Goal: Information Seeking & Learning: Find specific fact

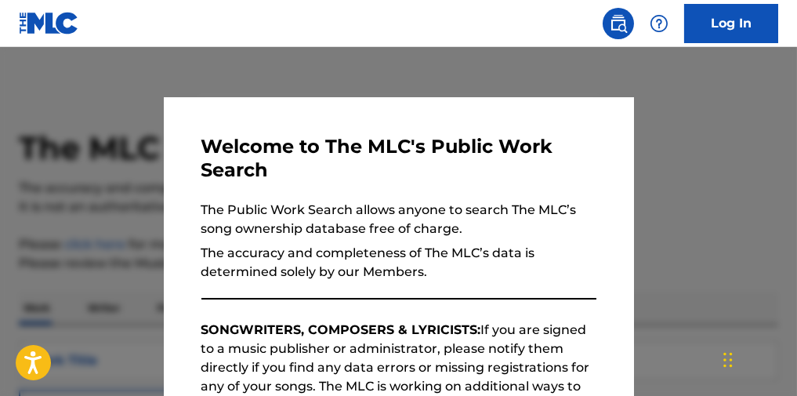
click at [753, 232] on div at bounding box center [398, 245] width 797 height 396
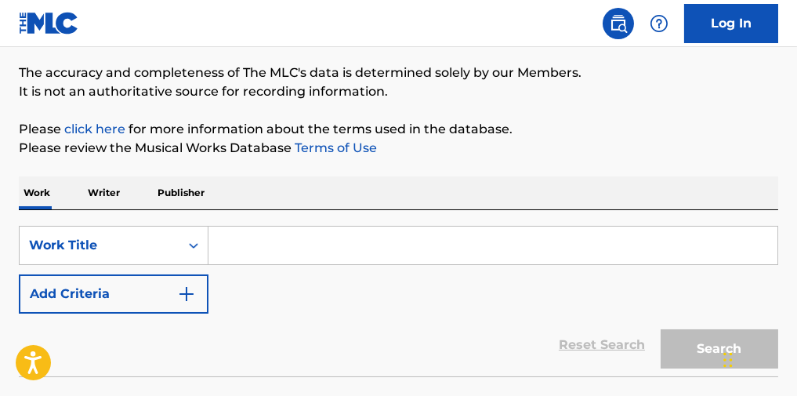
scroll to position [117, 0]
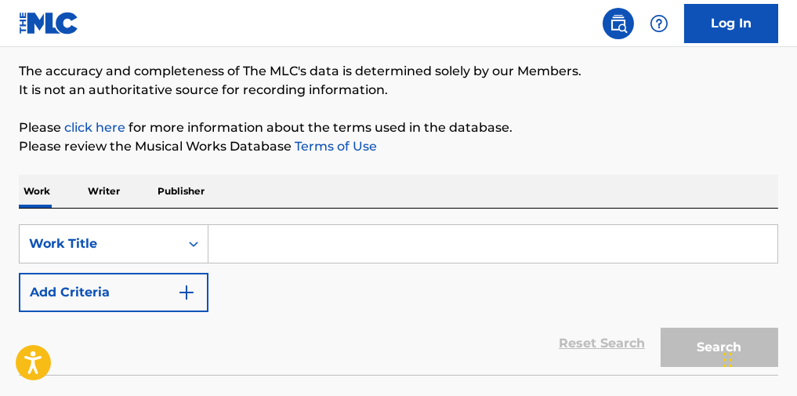
click at [313, 248] on input "Search Form" at bounding box center [492, 244] width 569 height 38
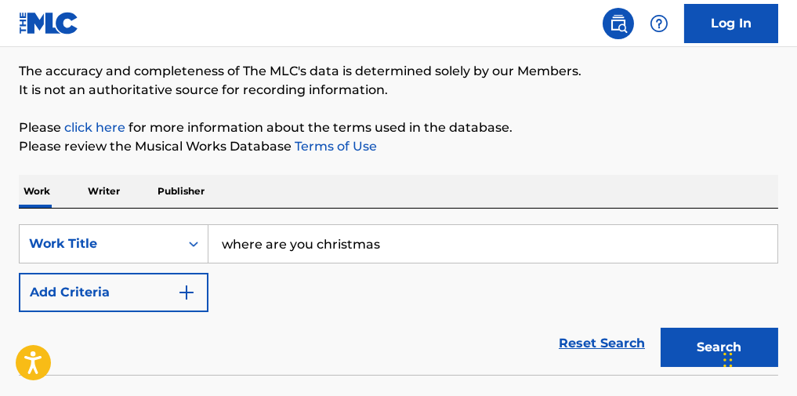
type input "where are you christmas"
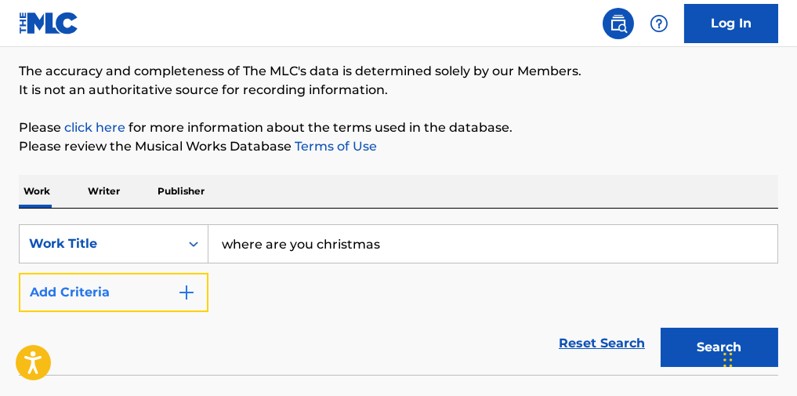
click at [186, 311] on button "Add Criteria" at bounding box center [114, 292] width 190 height 39
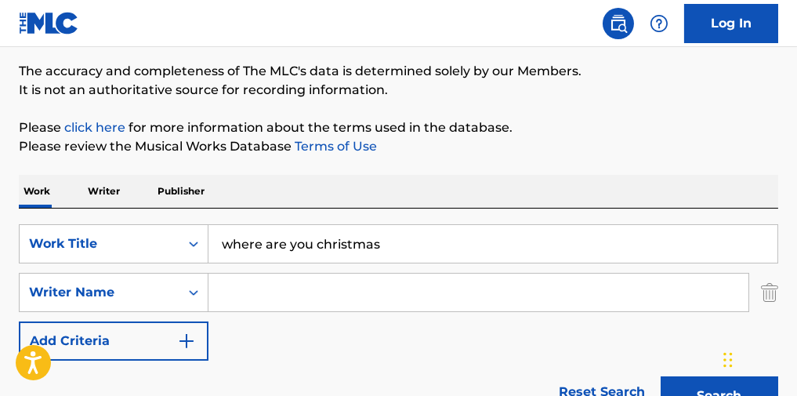
click at [258, 310] on input "Search Form" at bounding box center [478, 292] width 540 height 38
type input "[PERSON_NAME]"
click at [660, 376] on button "Search" at bounding box center [719, 395] width 118 height 39
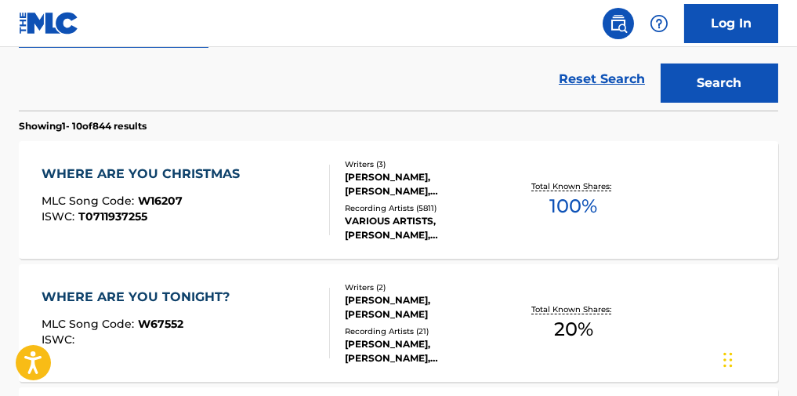
scroll to position [438, 0]
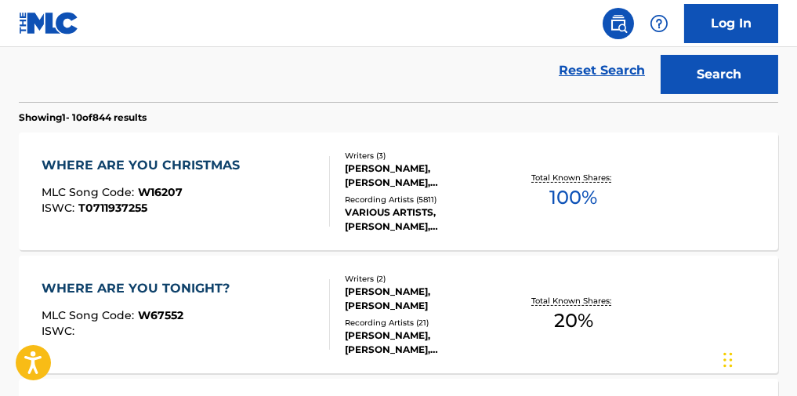
click at [143, 172] on div "WHERE ARE YOU CHRISTMAS" at bounding box center [145, 165] width 206 height 19
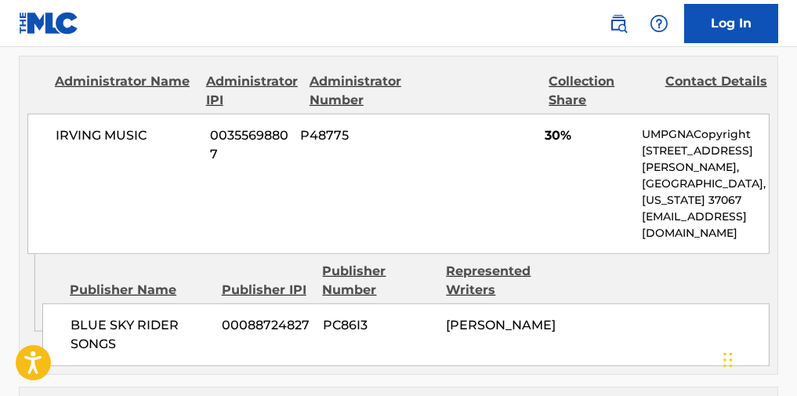
scroll to position [2169, 0]
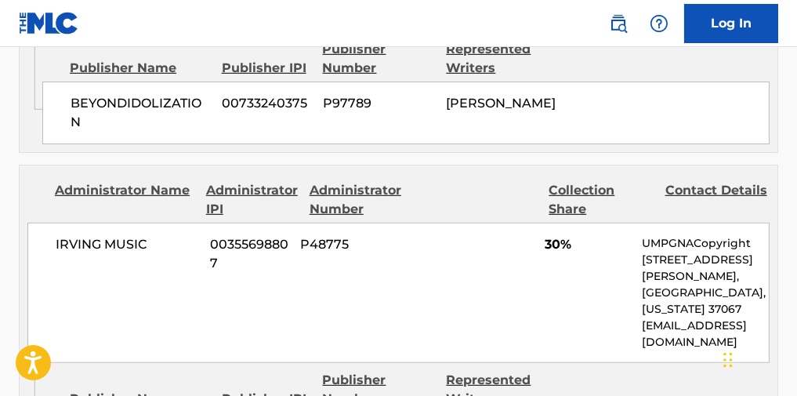
scroll to position [527, 0]
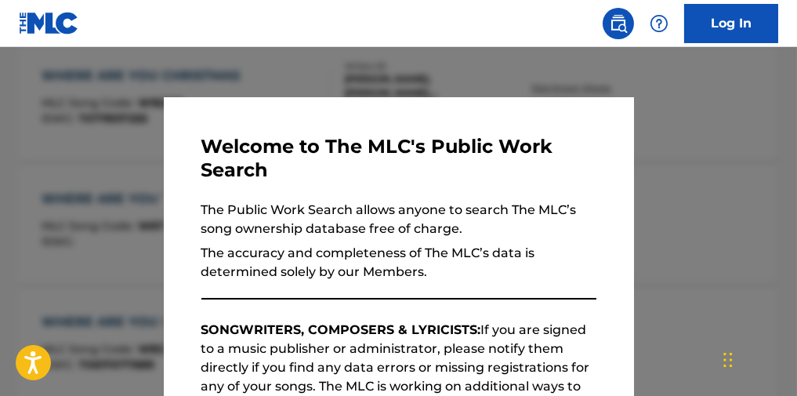
click at [721, 186] on div at bounding box center [398, 245] width 797 height 396
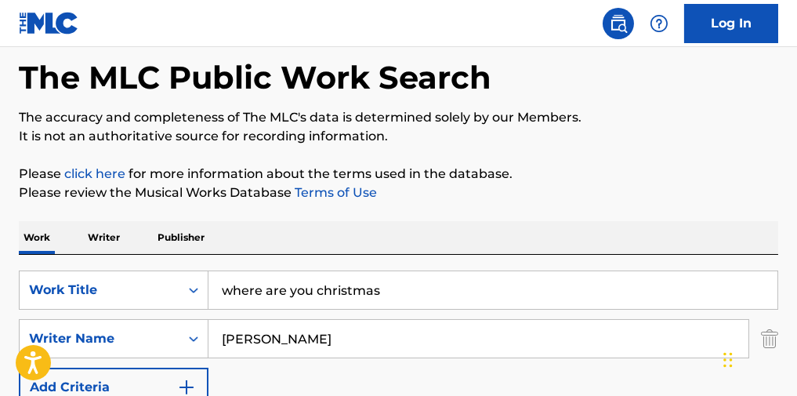
scroll to position [37, 0]
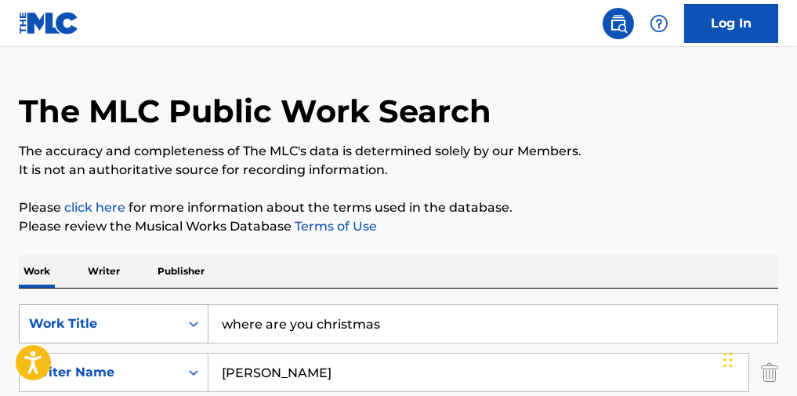
drag, startPoint x: 328, startPoint y: 327, endPoint x: 143, endPoint y: 336, distance: 185.1
click at [143, 336] on div "SearchWithCriteriab1267d13-0e2a-43cf-9c9b-756fa3411346 Work Title where are you…" at bounding box center [398, 323] width 759 height 39
type input "snake charmer"
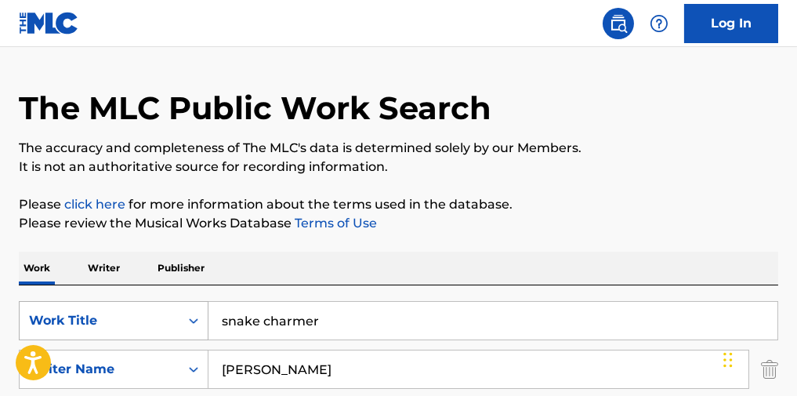
type input "[PERSON_NAME]"
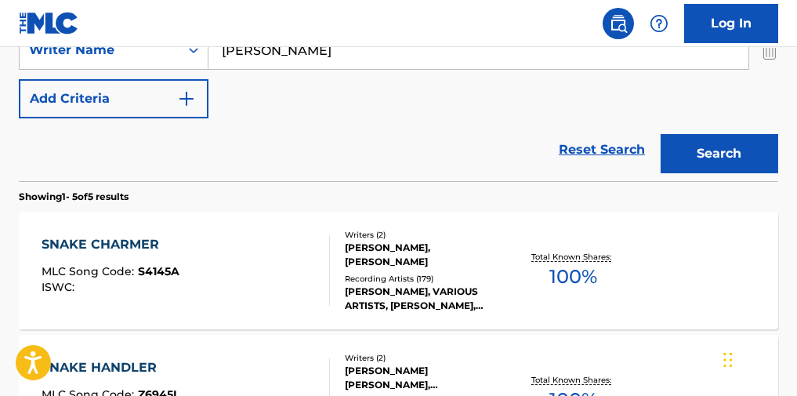
scroll to position [371, 0]
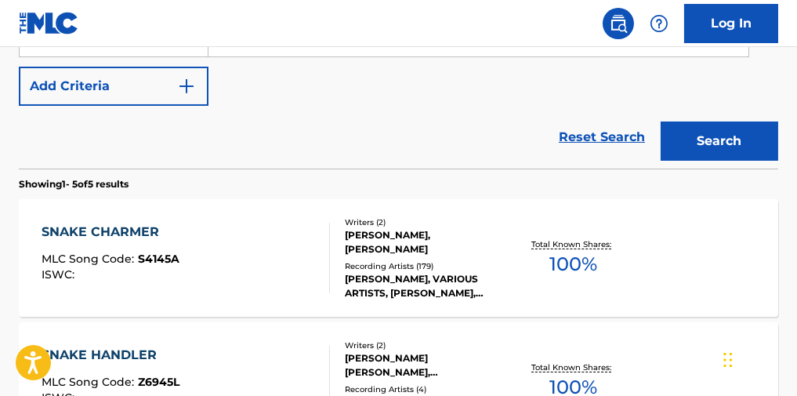
click at [139, 239] on div "SNAKE CHARMER" at bounding box center [111, 232] width 138 height 19
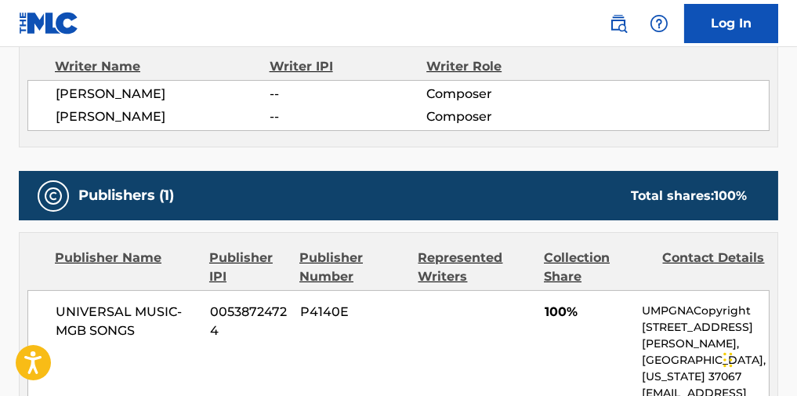
scroll to position [574, 0]
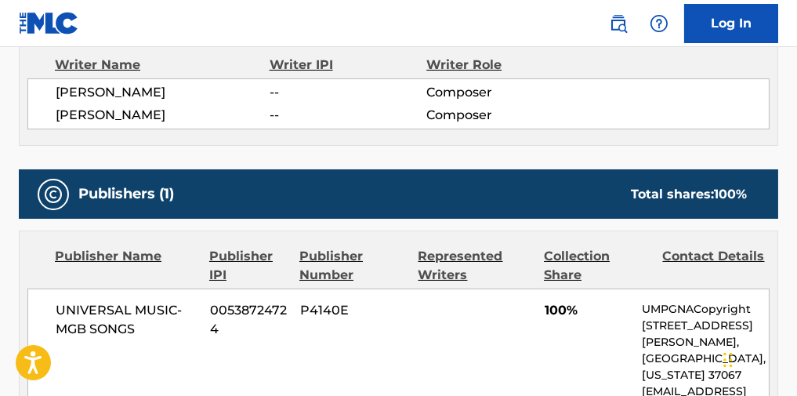
scroll to position [461, 0]
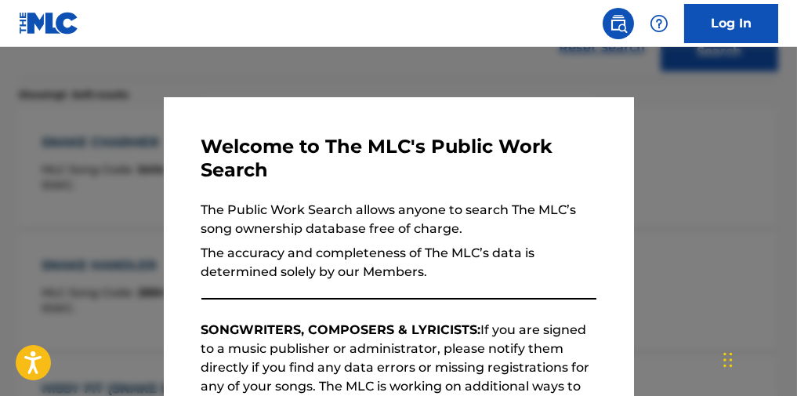
click at [79, 136] on div at bounding box center [398, 245] width 797 height 396
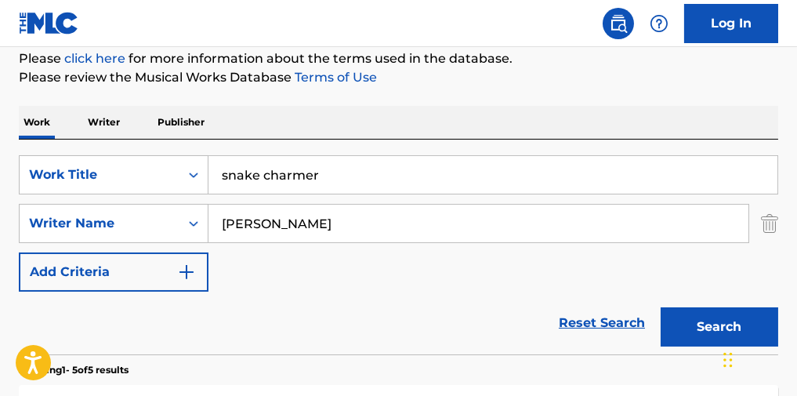
scroll to position [172, 0]
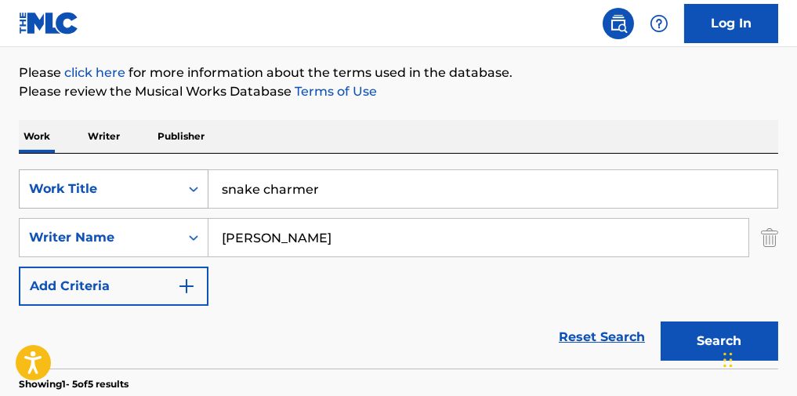
drag, startPoint x: 342, startPoint y: 191, endPoint x: 69, endPoint y: 197, distance: 273.5
click at [69, 197] on div "SearchWithCriteriab1267d13-0e2a-43cf-9c9b-756fa3411346 Work Title snake charmer" at bounding box center [398, 188] width 759 height 39
type input "one more time"
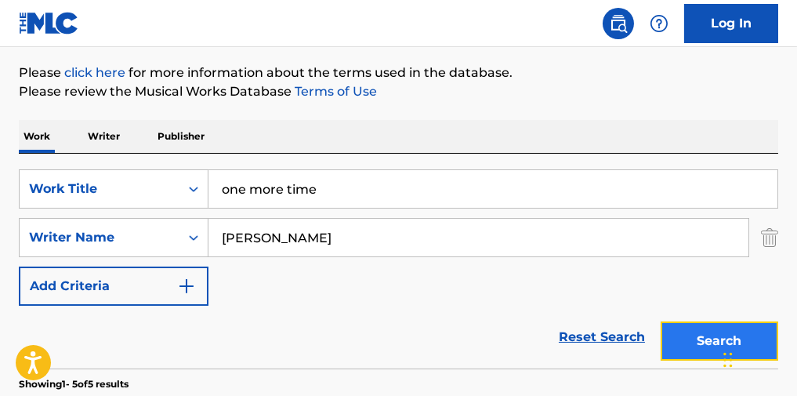
click at [696, 349] on button "Search" at bounding box center [719, 340] width 118 height 39
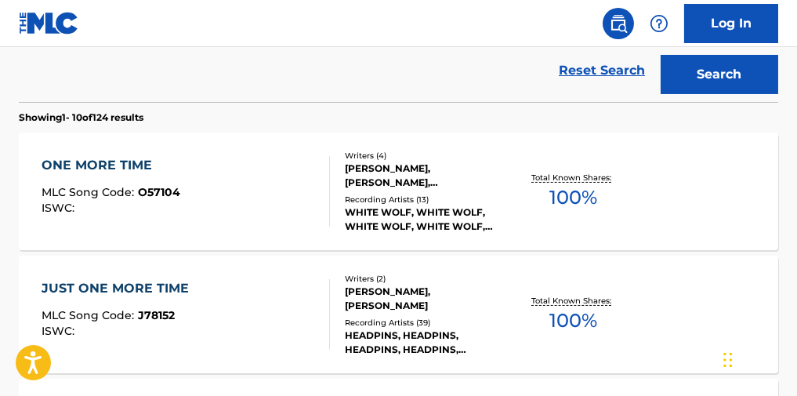
scroll to position [440, 0]
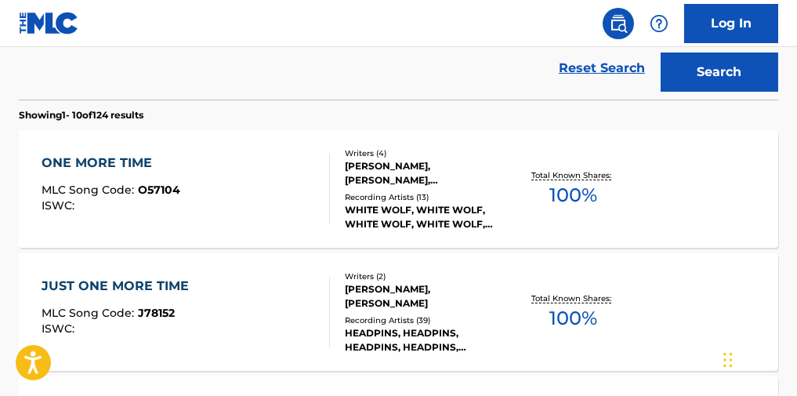
click at [132, 169] on div "ONE MORE TIME" at bounding box center [111, 163] width 139 height 19
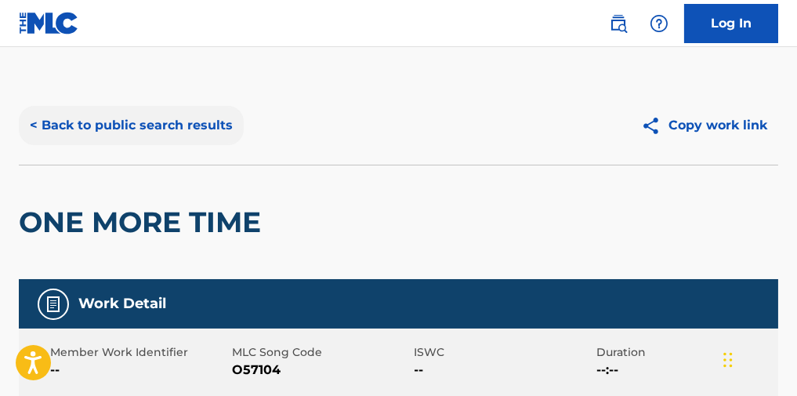
click at [171, 133] on button "< Back to public search results" at bounding box center [131, 125] width 225 height 39
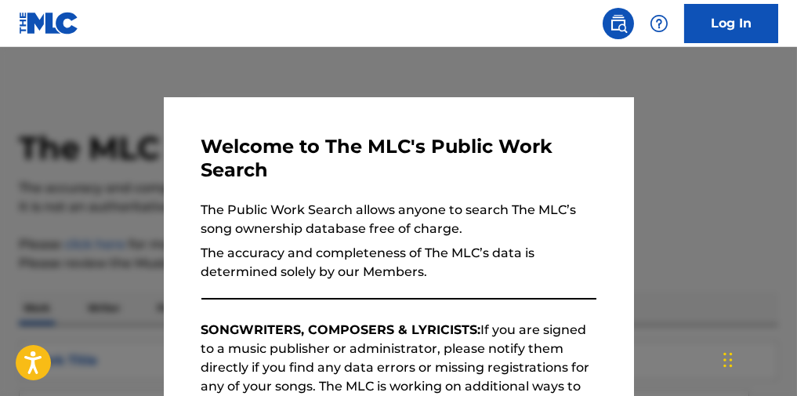
scroll to position [530, 0]
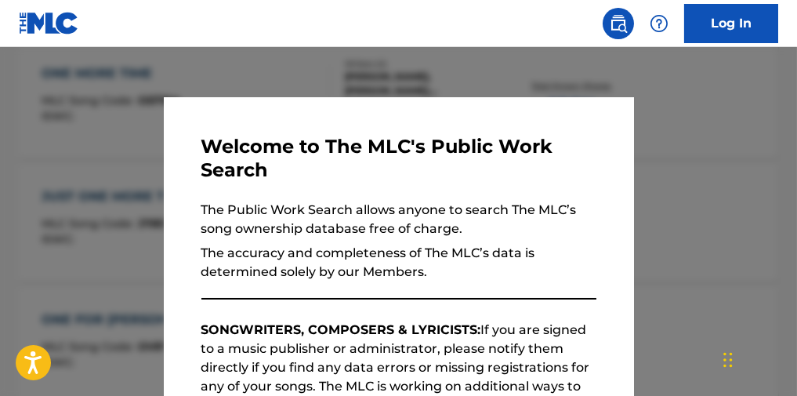
click at [704, 145] on div at bounding box center [398, 245] width 797 height 396
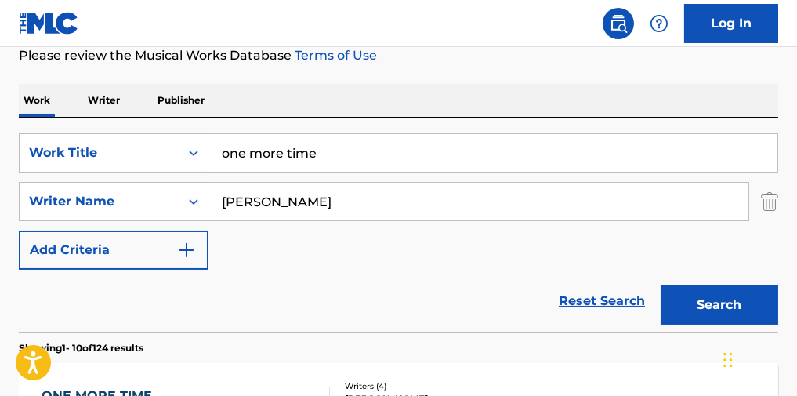
scroll to position [83, 0]
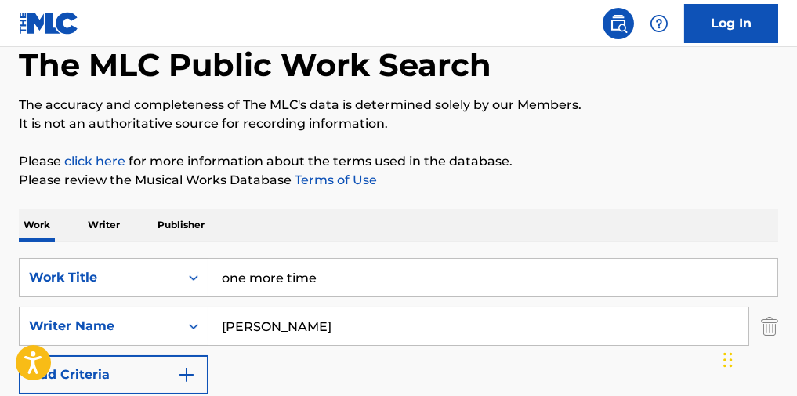
click at [353, 296] on input "one more time" at bounding box center [492, 278] width 569 height 38
drag, startPoint x: 173, startPoint y: 298, endPoint x: 83, endPoint y: 293, distance: 90.2
click at [83, 293] on div "SearchWithCriteriab1267d13-0e2a-43cf-9c9b-756fa3411346 Work Title one more time" at bounding box center [398, 277] width 759 height 39
type input "all alone"
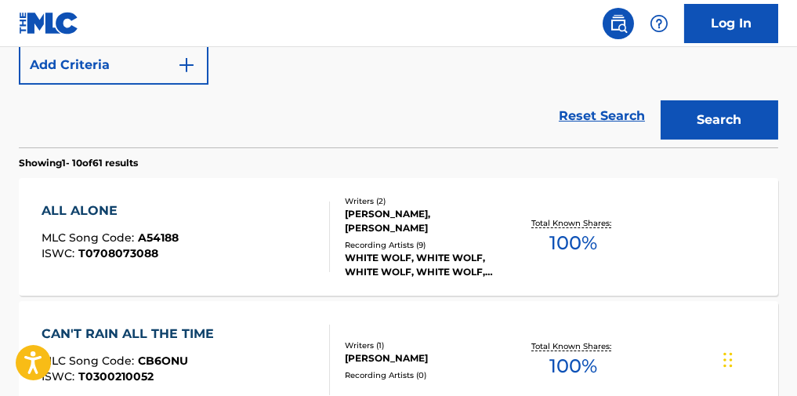
scroll to position [443, 0]
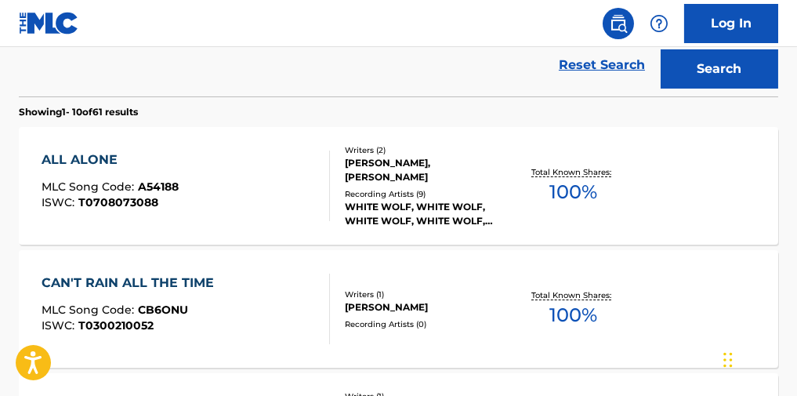
click at [100, 166] on div "ALL ALONE" at bounding box center [110, 159] width 137 height 19
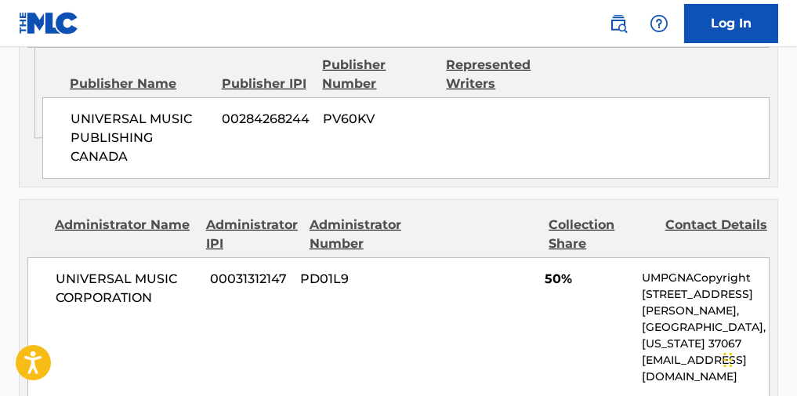
scroll to position [968, 0]
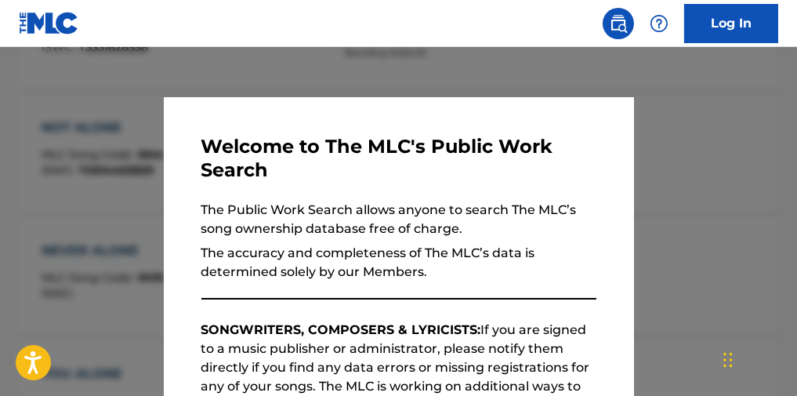
scroll to position [533, 0]
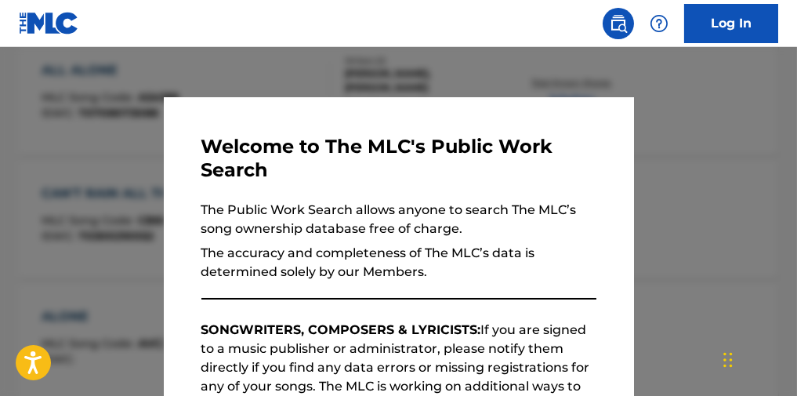
click at [107, 122] on div at bounding box center [398, 245] width 797 height 396
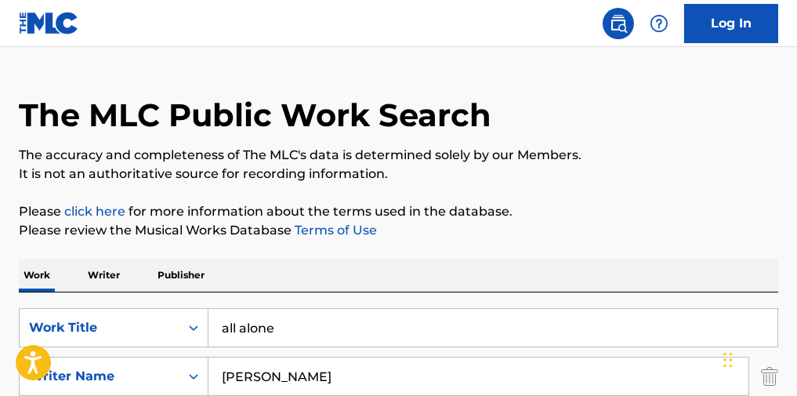
scroll to position [0, 0]
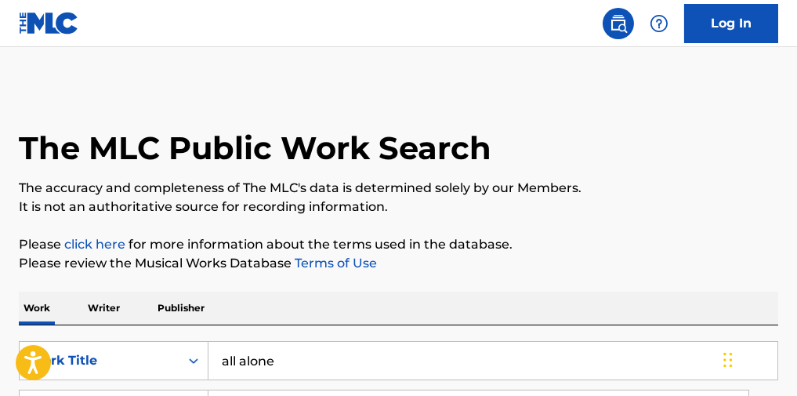
drag, startPoint x: 293, startPoint y: 367, endPoint x: 0, endPoint y: 367, distance: 293.0
type input "holding back"
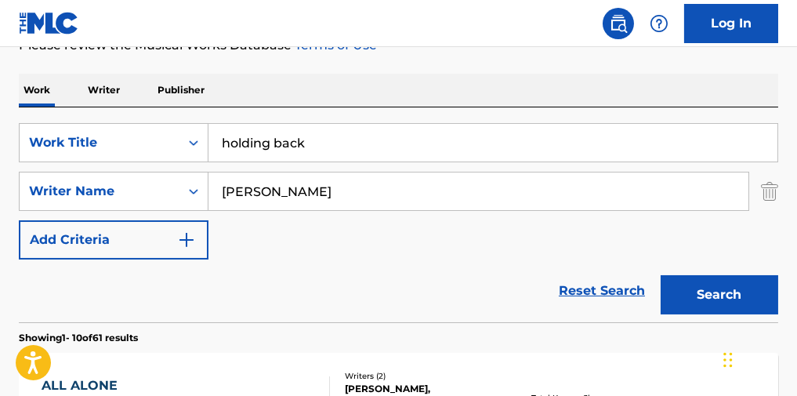
click at [660, 275] on button "Search" at bounding box center [719, 294] width 118 height 39
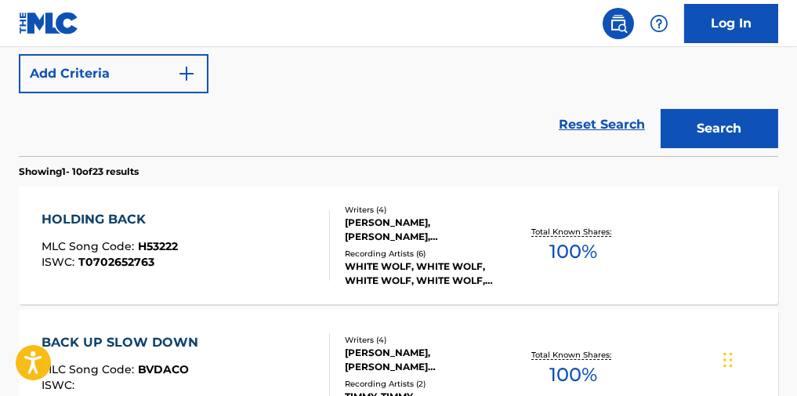
scroll to position [394, 0]
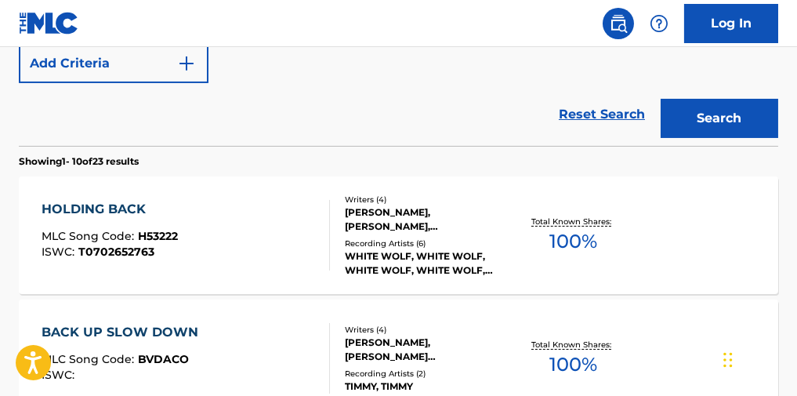
click at [73, 219] on div "HOLDING BACK" at bounding box center [110, 209] width 136 height 19
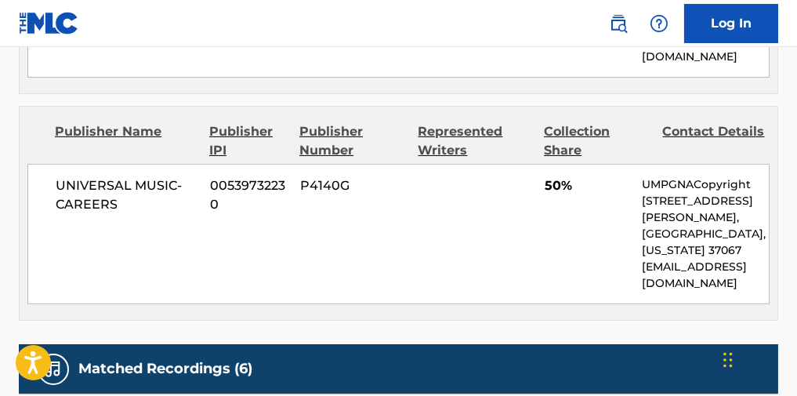
scroll to position [974, 0]
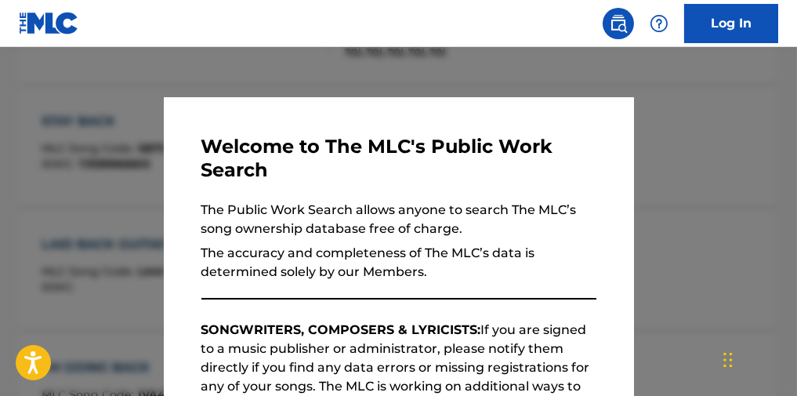
scroll to position [483, 0]
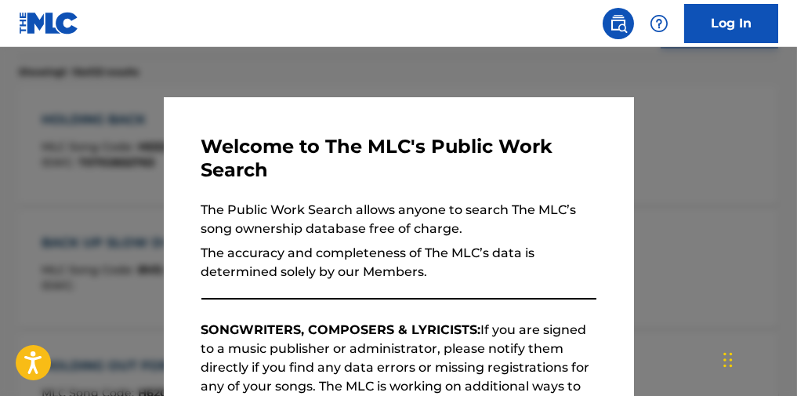
click at [63, 157] on div at bounding box center [398, 245] width 797 height 396
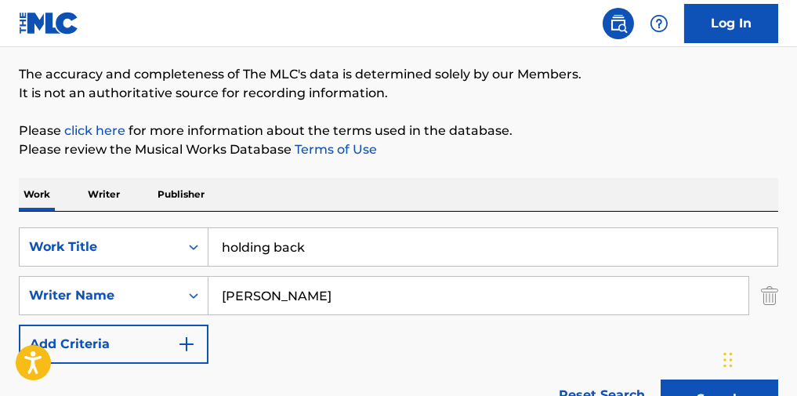
scroll to position [0, 0]
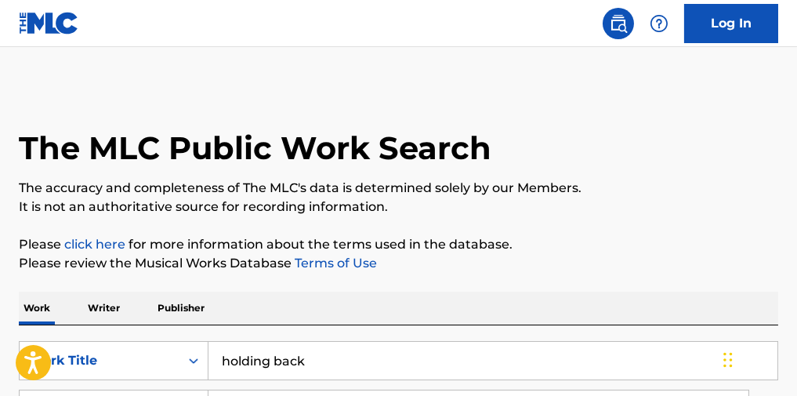
drag, startPoint x: 198, startPoint y: 369, endPoint x: 46, endPoint y: 396, distance: 154.4
click at [46, 395] on html "Accessibility Screen-Reader Guide, Feedback, and Issue Reporting | New window C…" at bounding box center [398, 198] width 797 height 396
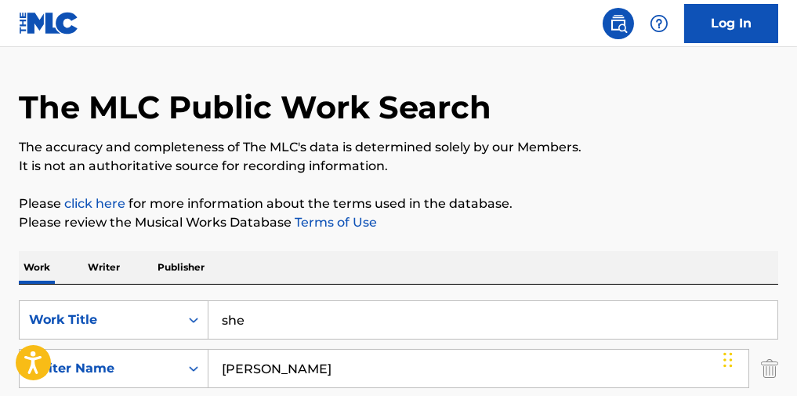
type input "she"
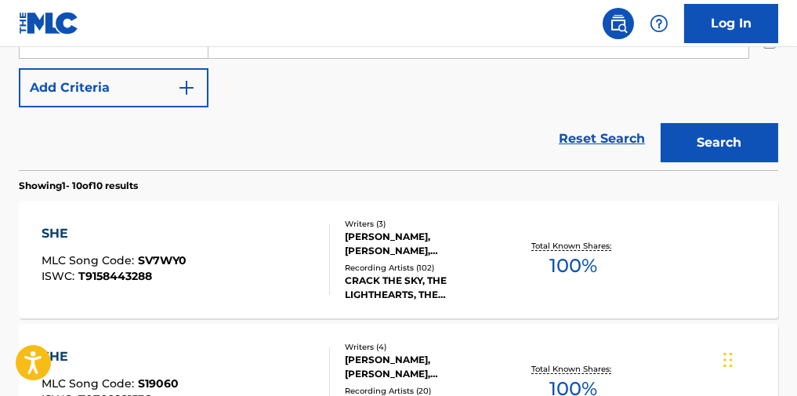
scroll to position [420, 0]
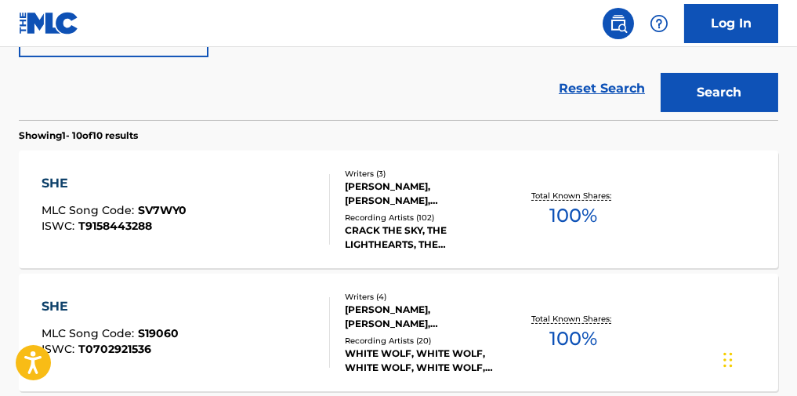
click at [60, 306] on div "SHE" at bounding box center [110, 306] width 137 height 19
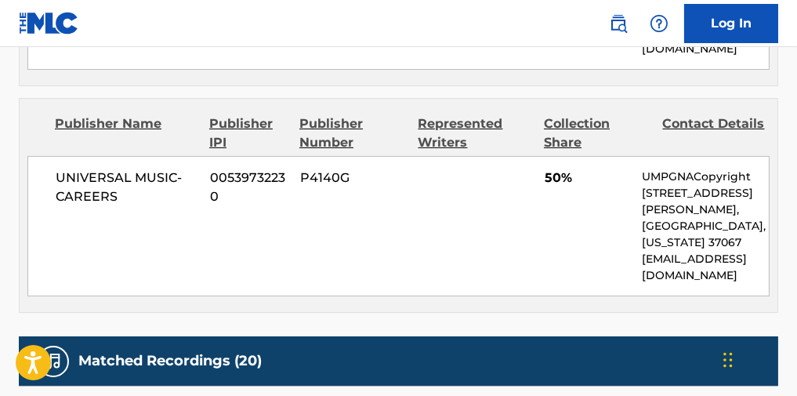
scroll to position [1007, 0]
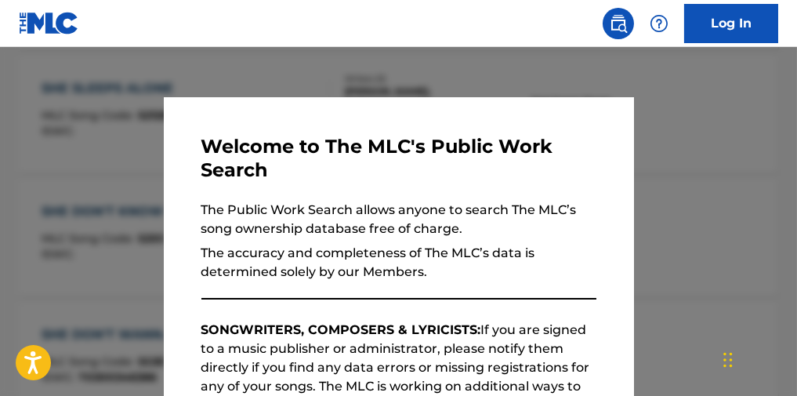
scroll to position [508, 0]
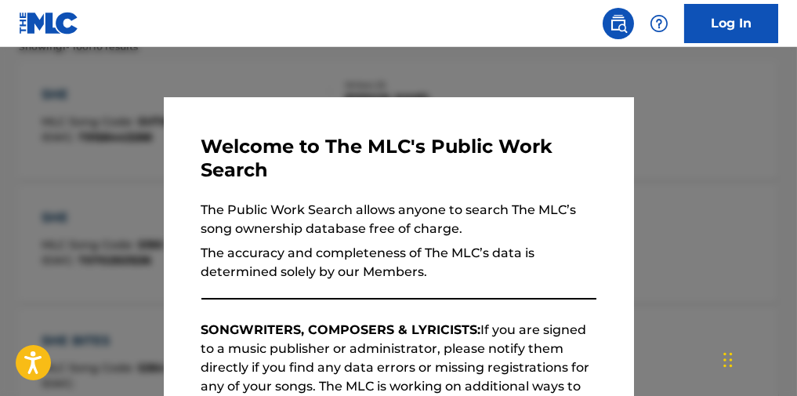
click at [110, 186] on div at bounding box center [398, 245] width 797 height 396
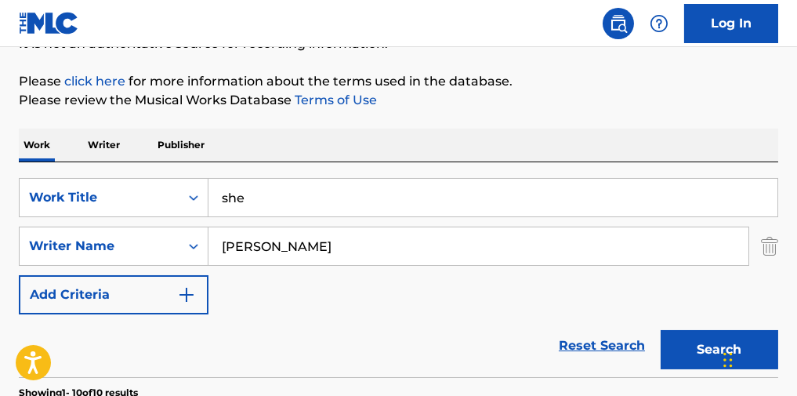
scroll to position [142, 0]
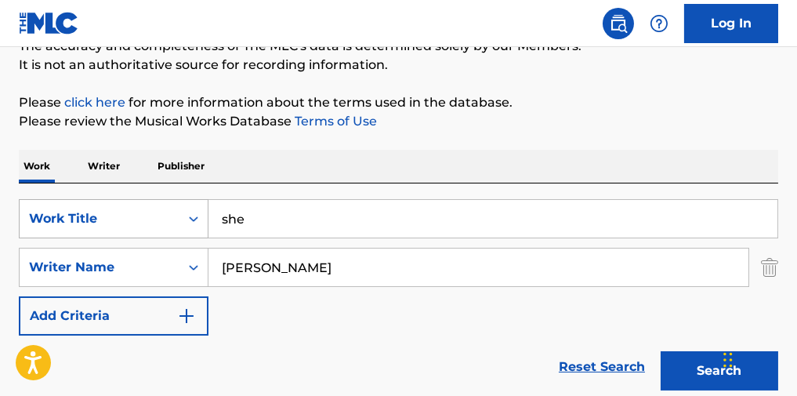
drag, startPoint x: 296, startPoint y: 236, endPoint x: 98, endPoint y: 241, distance: 198.3
click at [98, 238] on div "SearchWithCriteriab1267d13-0e2a-43cf-9c9b-756fa3411346 Work Title she" at bounding box center [398, 218] width 759 height 39
paste input "Cryin To The Wind"
click at [660, 351] on button "Search" at bounding box center [719, 370] width 118 height 39
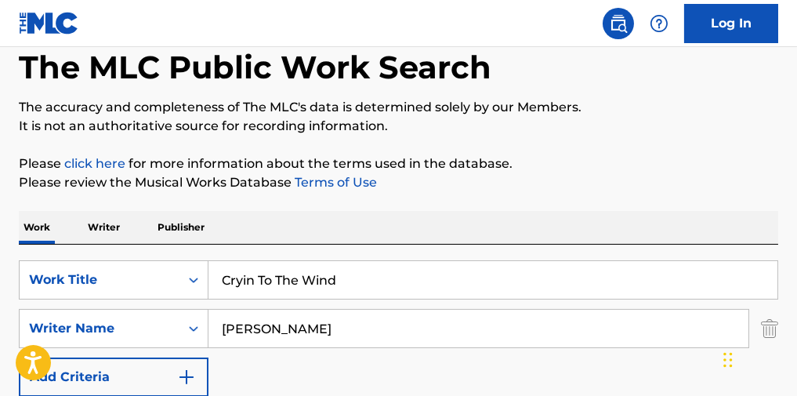
scroll to position [43, 0]
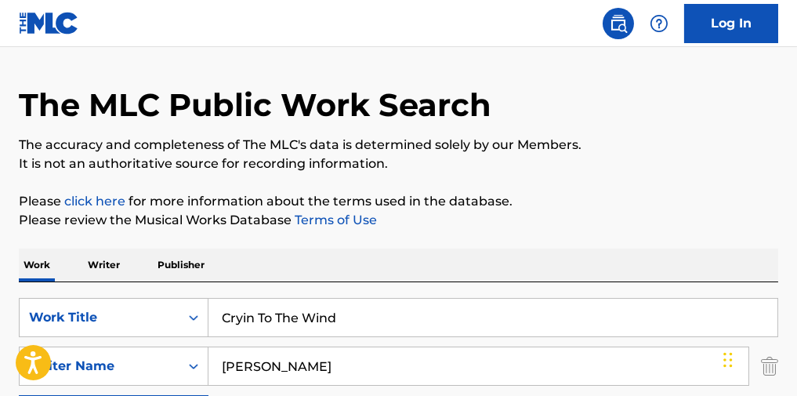
click at [254, 325] on input "Cryin To The Wind" at bounding box center [492, 318] width 569 height 38
type input "Crying To The Wind"
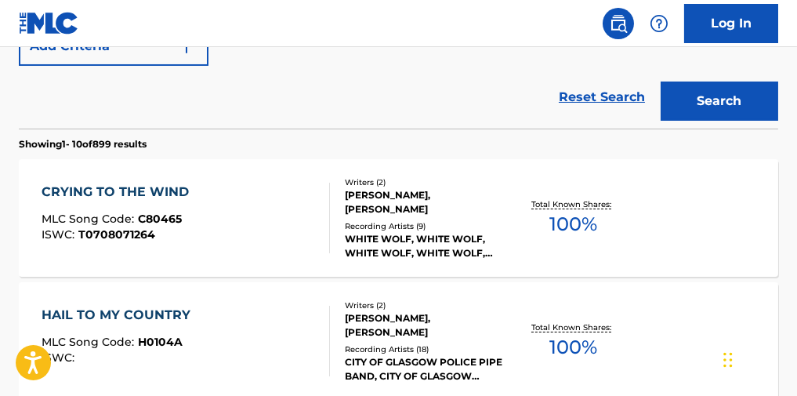
scroll to position [417, 0]
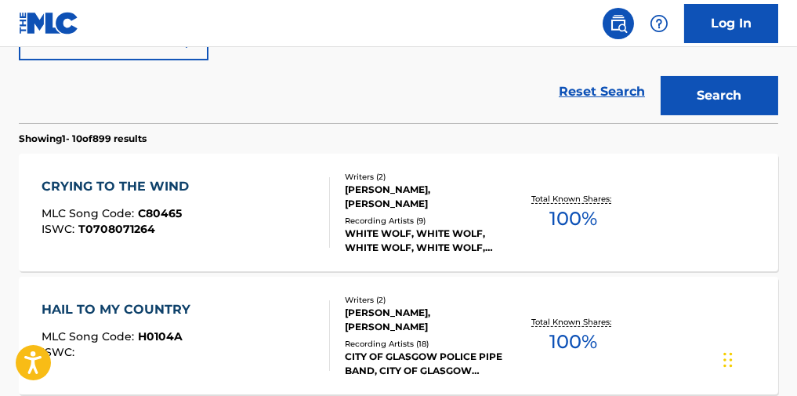
click at [160, 194] on div "CRYING TO THE WIND" at bounding box center [119, 186] width 155 height 19
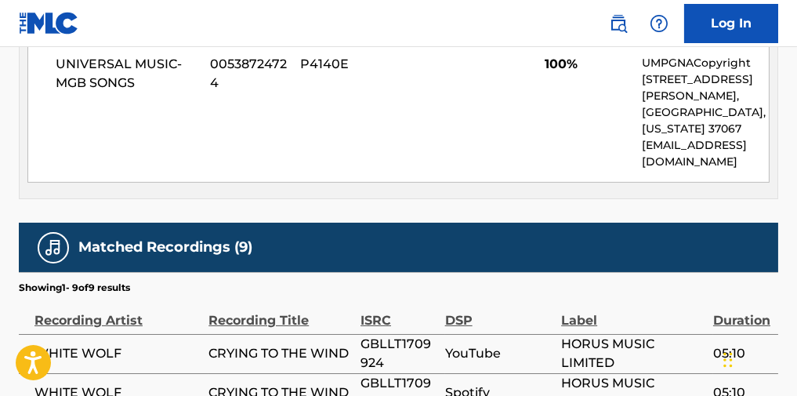
scroll to position [849, 0]
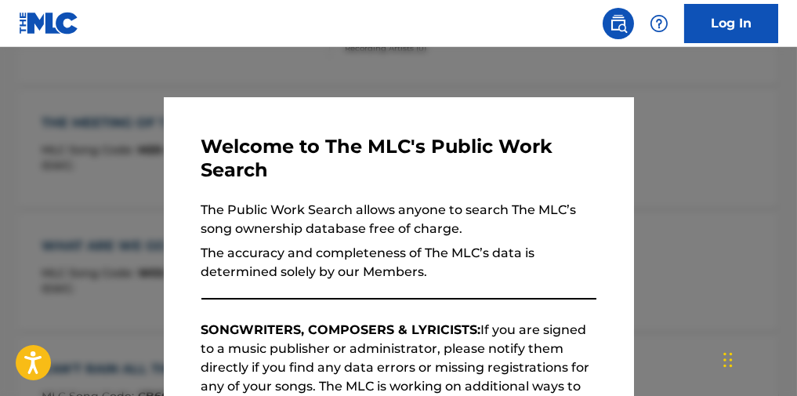
scroll to position [506, 0]
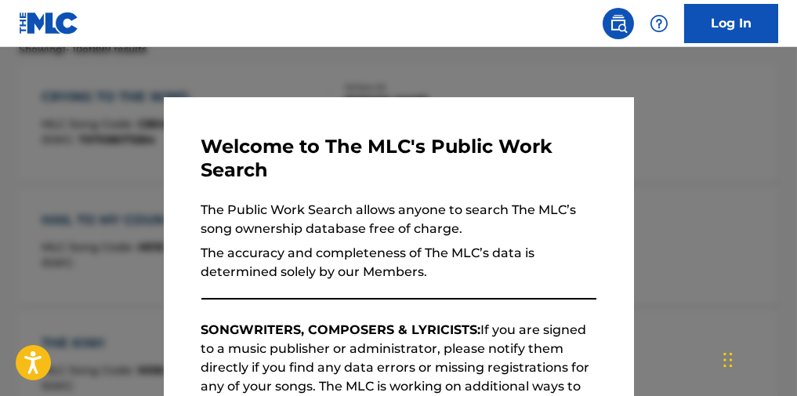
click at [127, 165] on div at bounding box center [398, 245] width 797 height 396
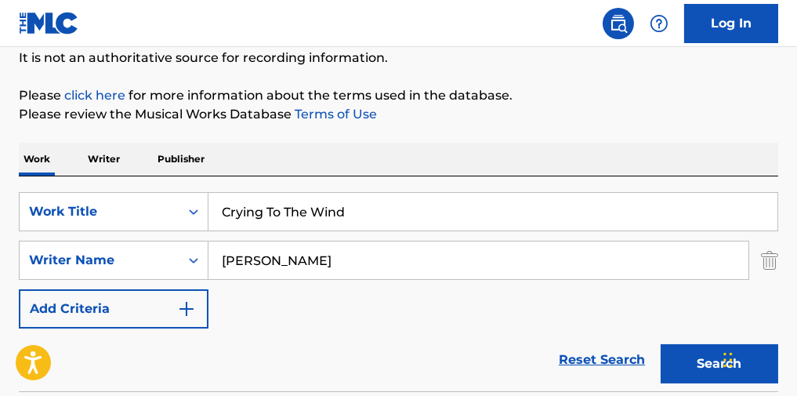
scroll to position [110, 0]
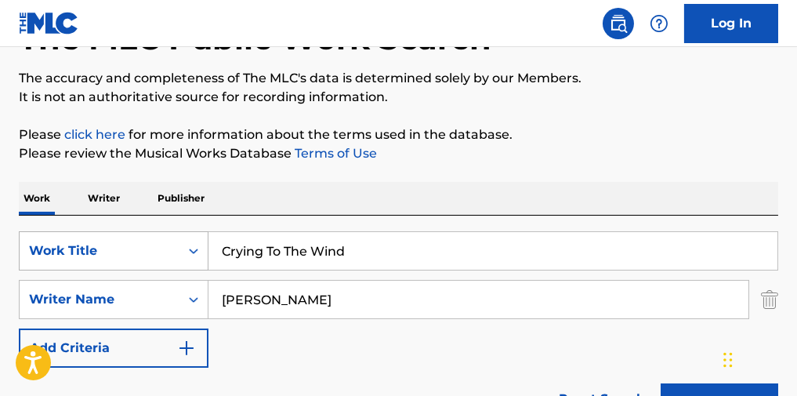
drag, startPoint x: 387, startPoint y: 256, endPoint x: 188, endPoint y: 266, distance: 199.2
click at [188, 266] on div "SearchWithCriteriab1267d13-0e2a-43cf-9c9b-756fa3411346 Work Title Crying To The…" at bounding box center [398, 250] width 759 height 39
paste input "Just Like An Arrow"
type input "Just Like An Arrow"
click at [660, 383] on button "Search" at bounding box center [719, 402] width 118 height 39
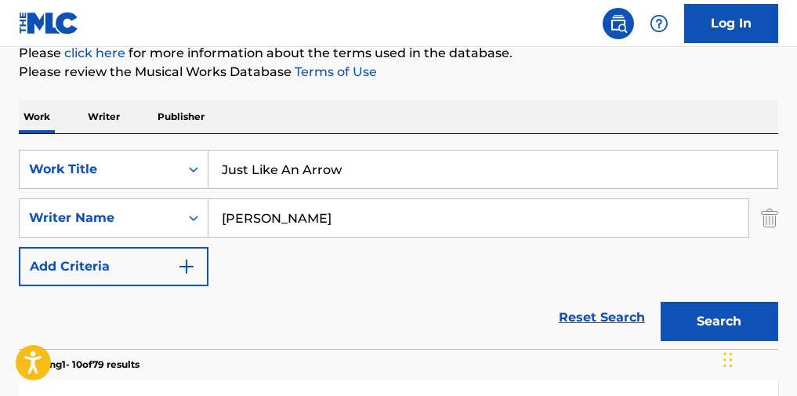
scroll to position [180, 0]
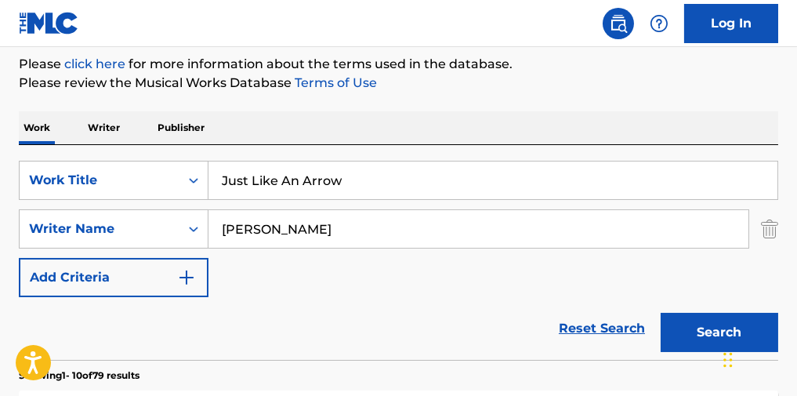
drag, startPoint x: 274, startPoint y: 231, endPoint x: 0, endPoint y: 172, distance: 280.4
type input "[PERSON_NAME]"
click at [660, 313] on button "Search" at bounding box center [719, 332] width 118 height 39
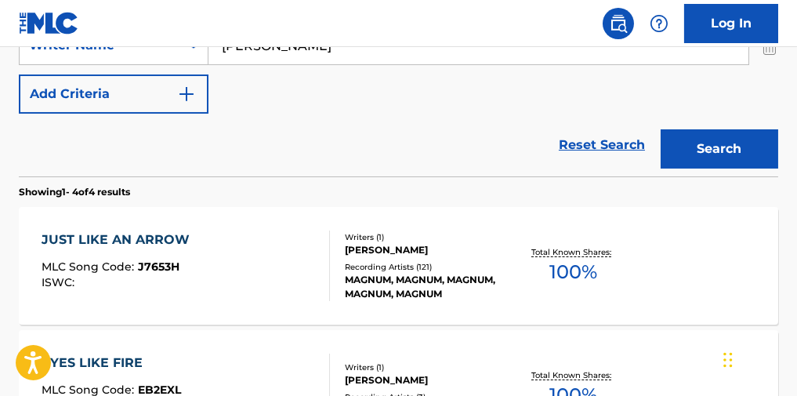
scroll to position [378, 0]
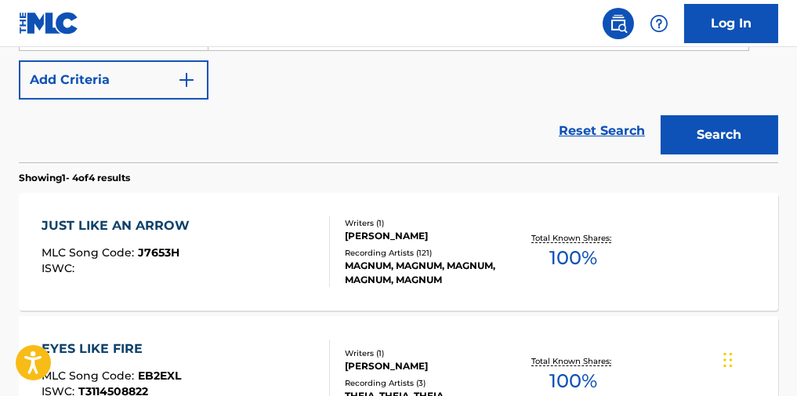
click at [172, 230] on div "JUST LIKE AN ARROW" at bounding box center [120, 225] width 156 height 19
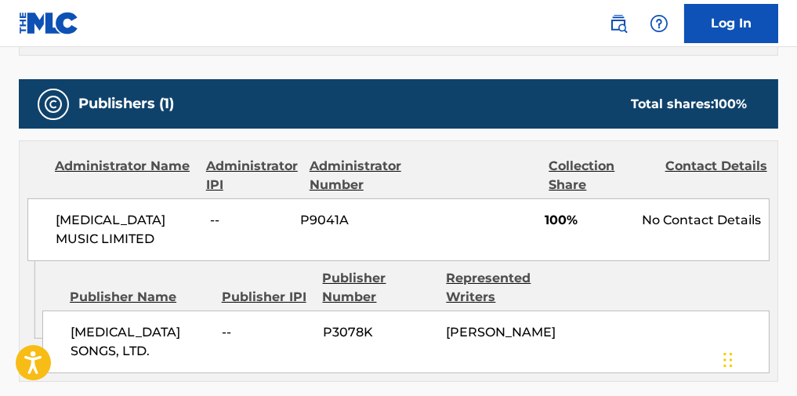
scroll to position [669, 0]
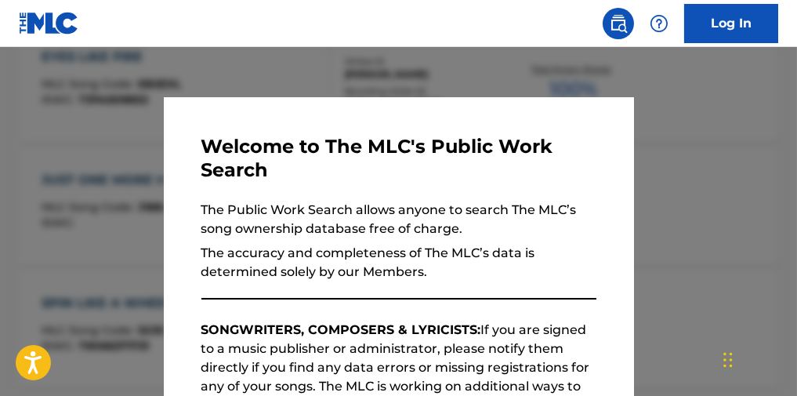
scroll to position [466, 0]
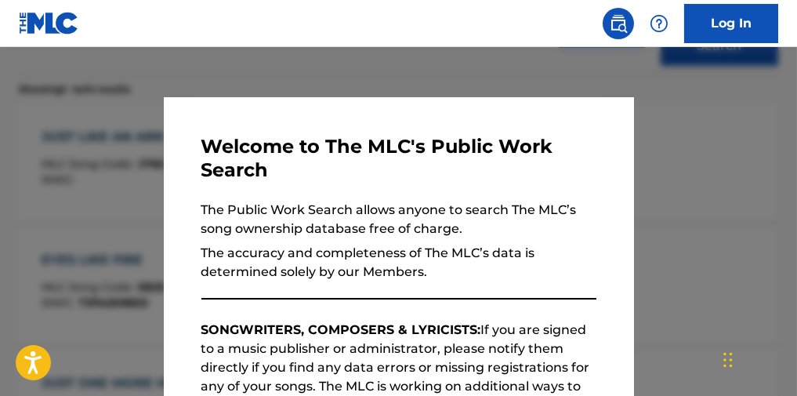
click at [751, 194] on div at bounding box center [398, 245] width 797 height 396
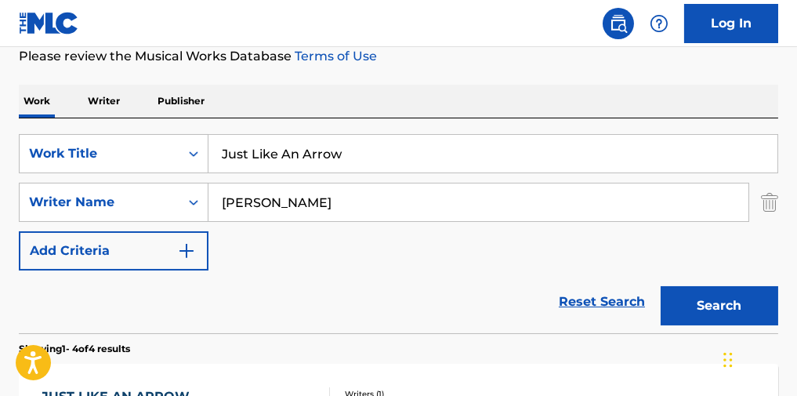
scroll to position [204, 0]
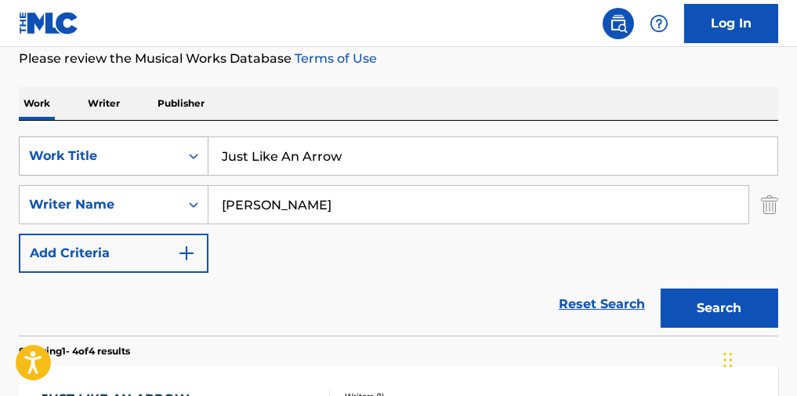
drag, startPoint x: 267, startPoint y: 154, endPoint x: 160, endPoint y: 156, distance: 107.4
click at [160, 156] on div "SearchWithCriteriab1267d13-0e2a-43cf-9c9b-756fa3411346 Work Title Just Like An …" at bounding box center [398, 155] width 759 height 39
type input "ride the storm"
drag, startPoint x: 278, startPoint y: 208, endPoint x: 146, endPoint y: 211, distance: 132.4
click at [146, 211] on div "SearchWithCriteria5cf265ae-c4a7-4a08-b4bf-0f7bc28a3bf3 Writer Name [PERSON_NAME]" at bounding box center [398, 204] width 759 height 39
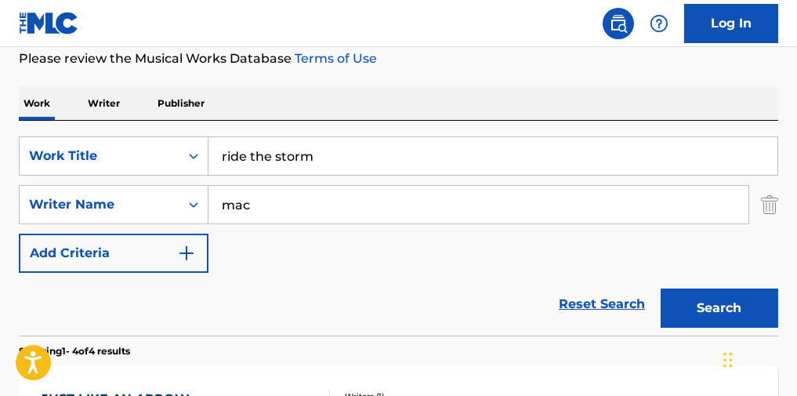
type input "[PERSON_NAME]"
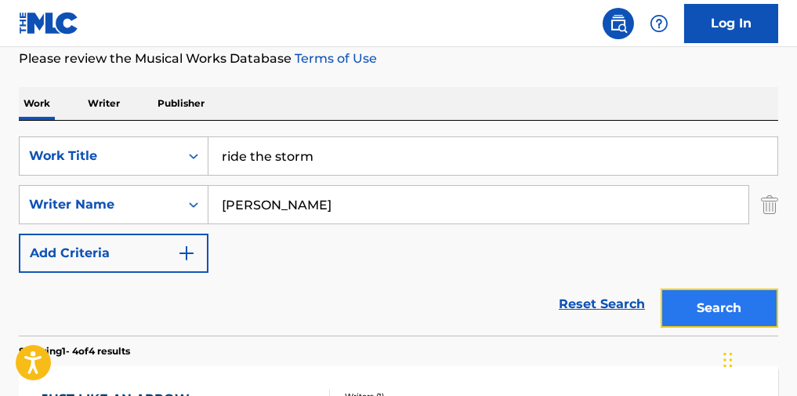
click at [704, 317] on button "Search" at bounding box center [719, 307] width 118 height 39
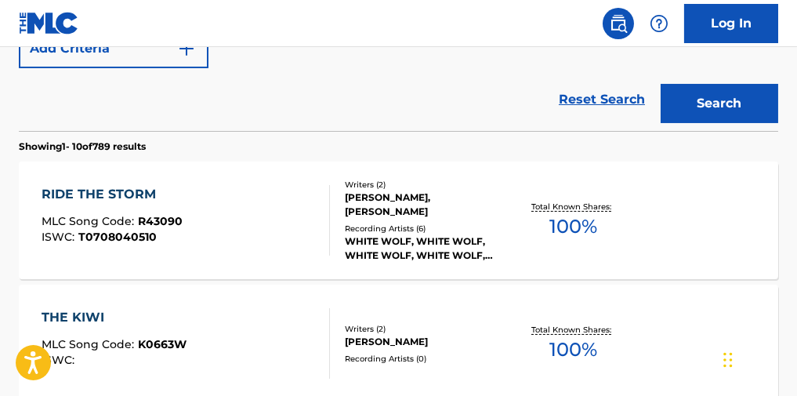
scroll to position [422, 0]
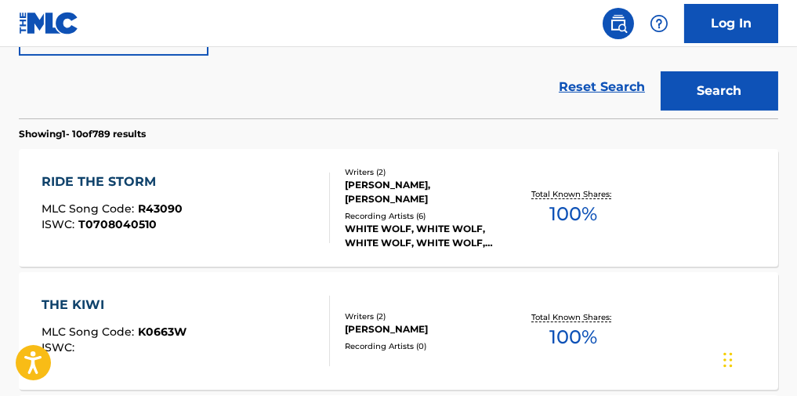
click at [131, 187] on div "RIDE THE STORM" at bounding box center [112, 181] width 141 height 19
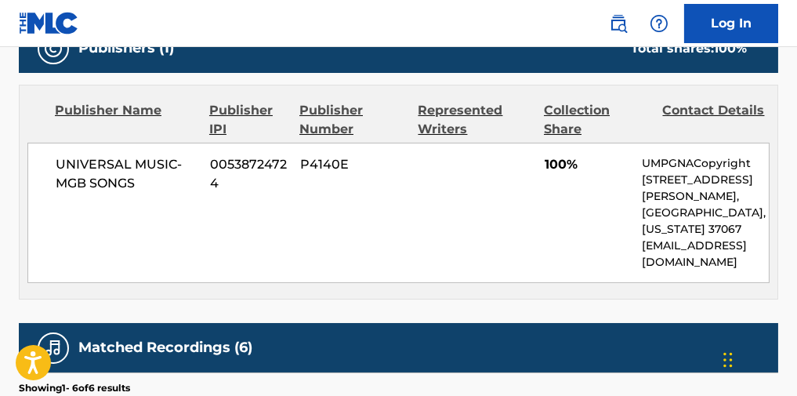
scroll to position [721, 0]
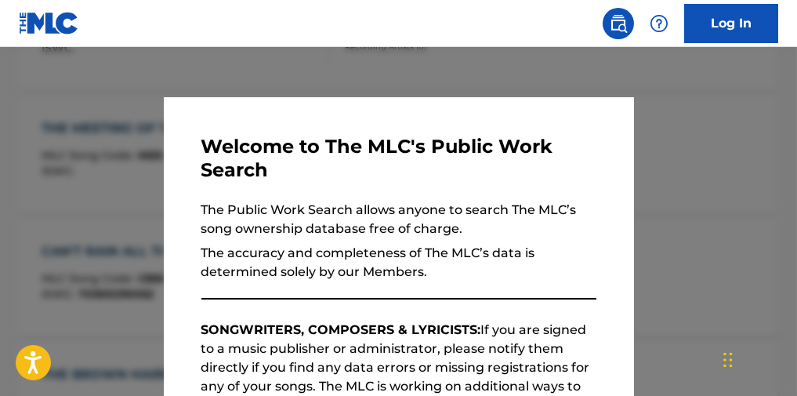
scroll to position [510, 0]
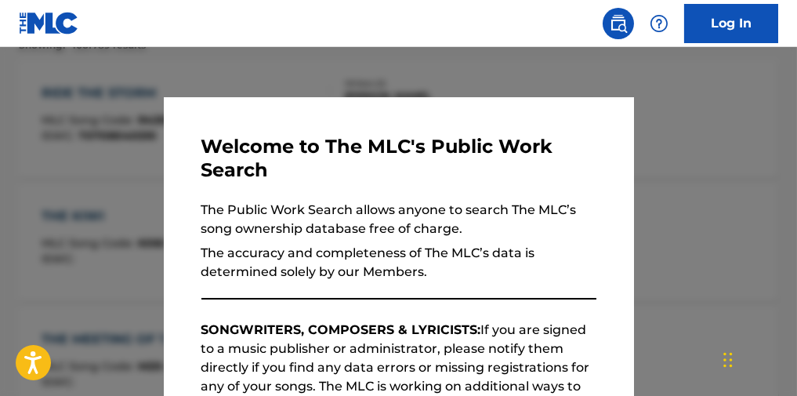
click at [665, 127] on div at bounding box center [398, 245] width 797 height 396
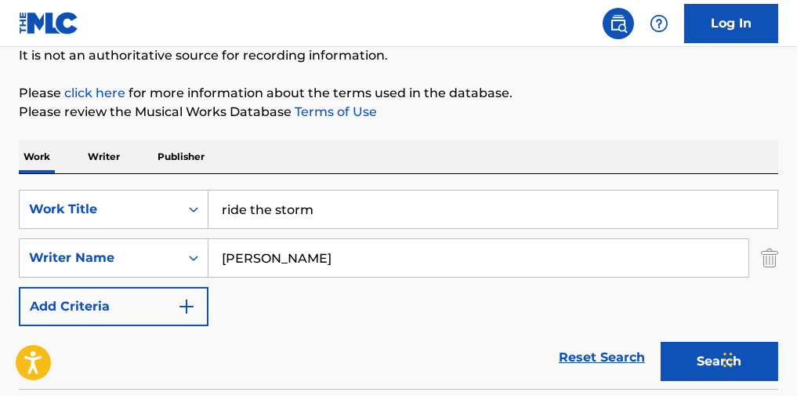
scroll to position [60, 0]
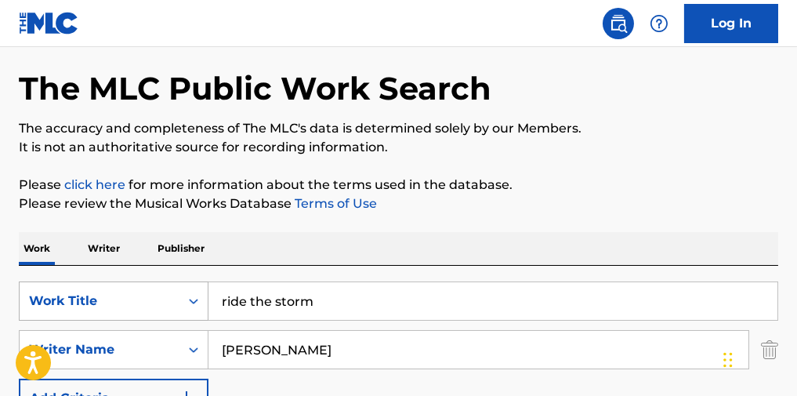
drag, startPoint x: 338, startPoint y: 318, endPoint x: 203, endPoint y: 320, distance: 135.6
click at [203, 320] on div "SearchWithCriteriab1267d13-0e2a-43cf-9c9b-756fa3411346 Work Title ride the storm" at bounding box center [398, 300] width 759 height 39
type input "run for your life"
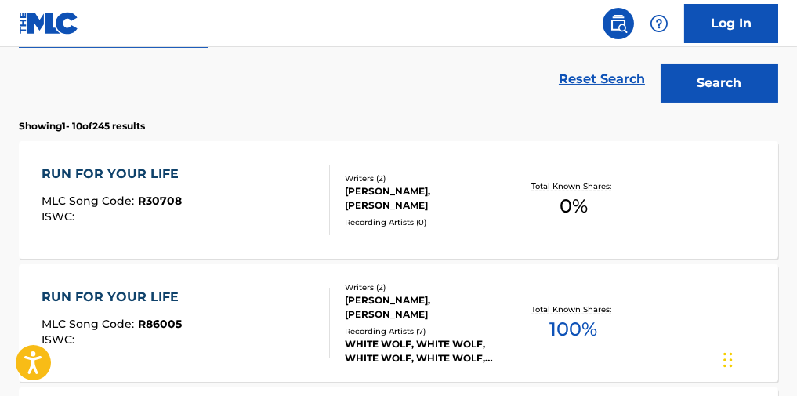
scroll to position [453, 0]
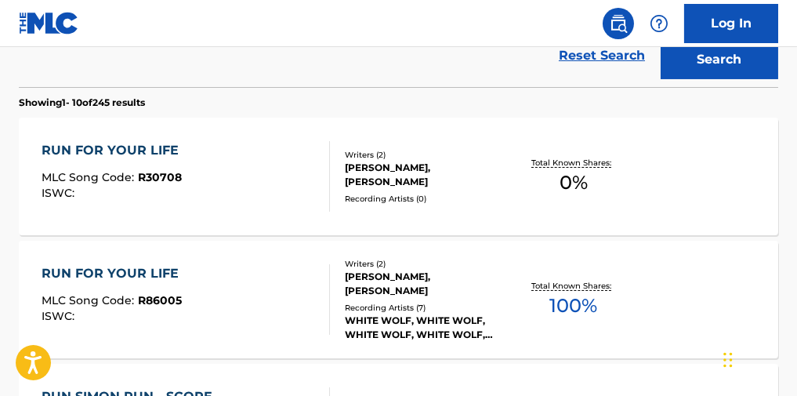
click at [151, 281] on div "RUN FOR YOUR LIFE" at bounding box center [114, 273] width 145 height 19
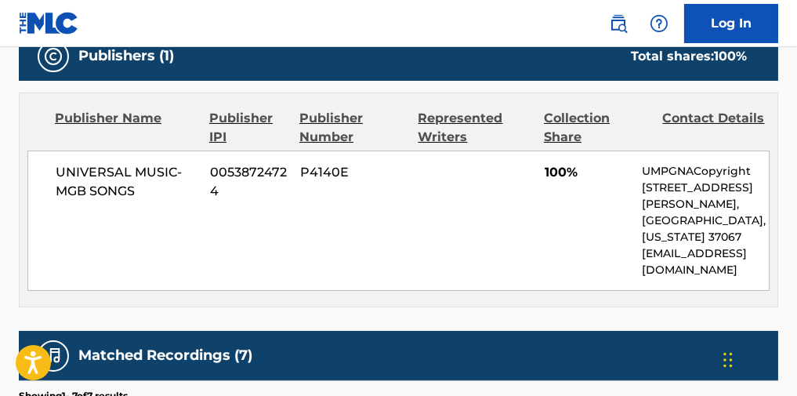
scroll to position [731, 0]
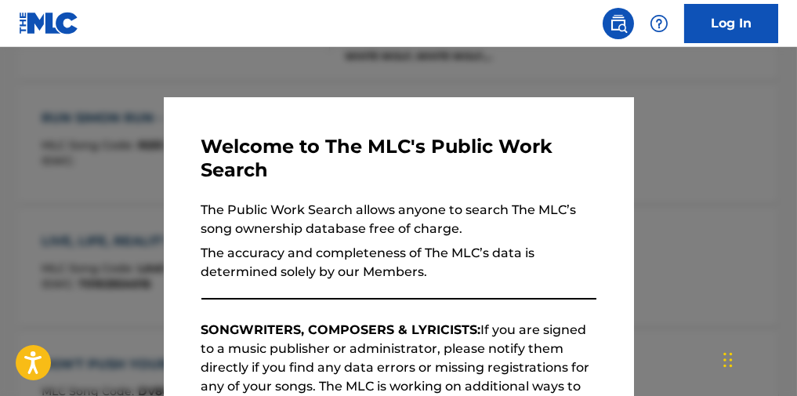
scroll to position [542, 0]
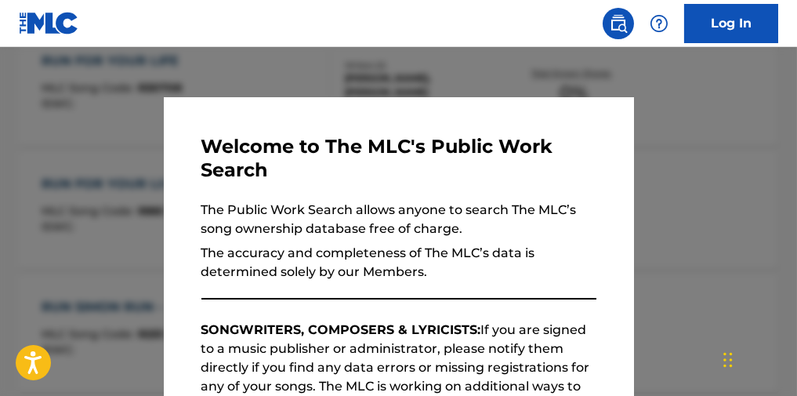
click at [164, 152] on div "Welcome to The MLC's Public Work Search The Public Work Search allows anyone to…" at bounding box center [399, 403] width 470 height 612
click at [779, 146] on div at bounding box center [398, 245] width 797 height 396
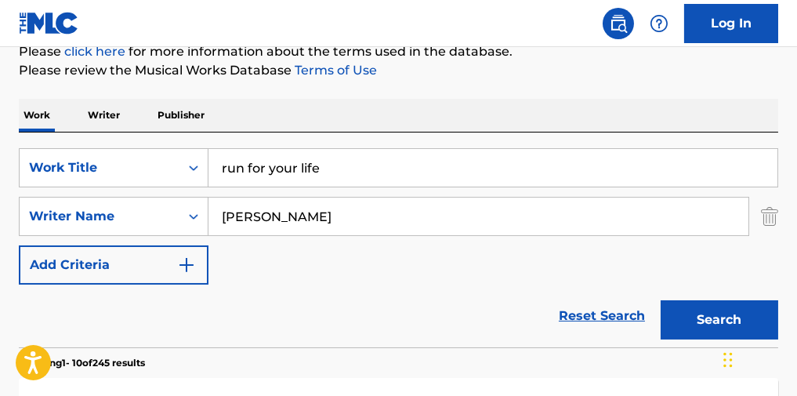
scroll to position [141, 0]
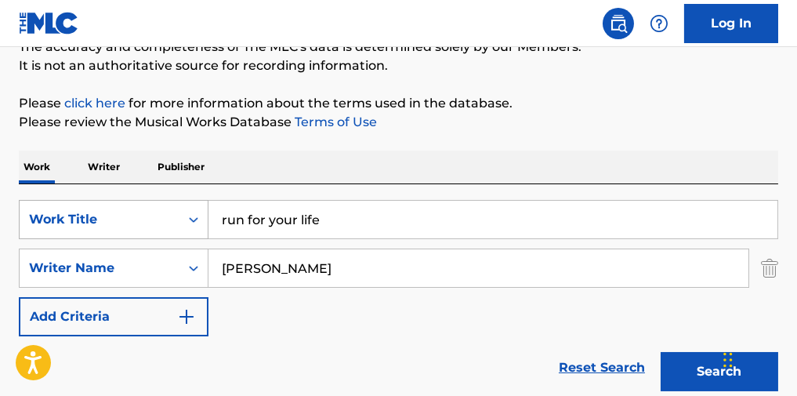
drag, startPoint x: 276, startPoint y: 226, endPoint x: 83, endPoint y: 223, distance: 192.8
click at [83, 223] on div "SearchWithCriteriab1267d13-0e2a-43cf-9c9b-756fa3411346 Work Title run for your …" at bounding box center [398, 219] width 759 height 39
paste input "Time Waits For No On"
type input "Time Waits For No One"
click at [660, 352] on button "Search" at bounding box center [719, 371] width 118 height 39
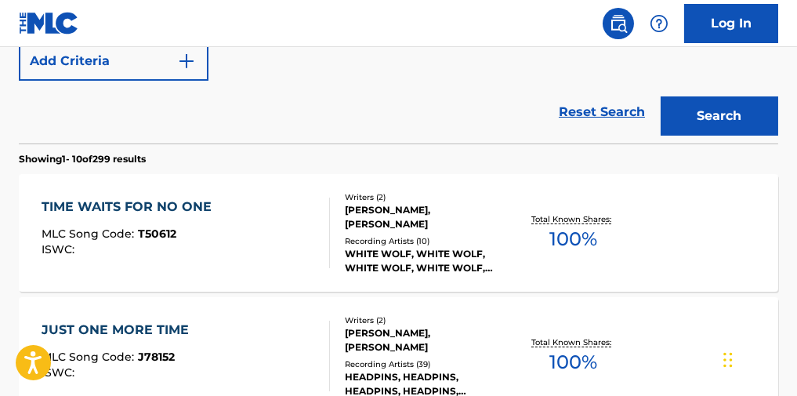
scroll to position [411, 0]
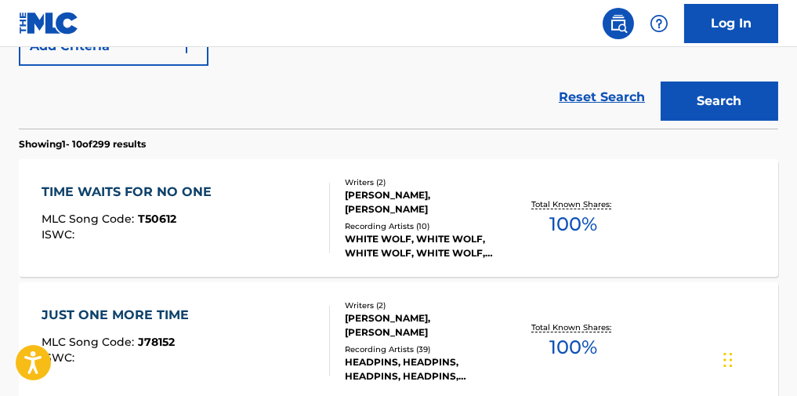
click at [161, 201] on div "TIME WAITS FOR NO ONE" at bounding box center [131, 192] width 178 height 19
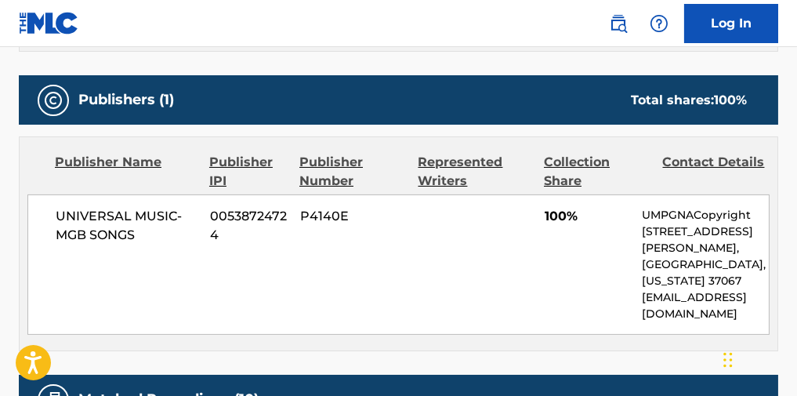
scroll to position [765, 0]
